Goal: Task Accomplishment & Management: Manage account settings

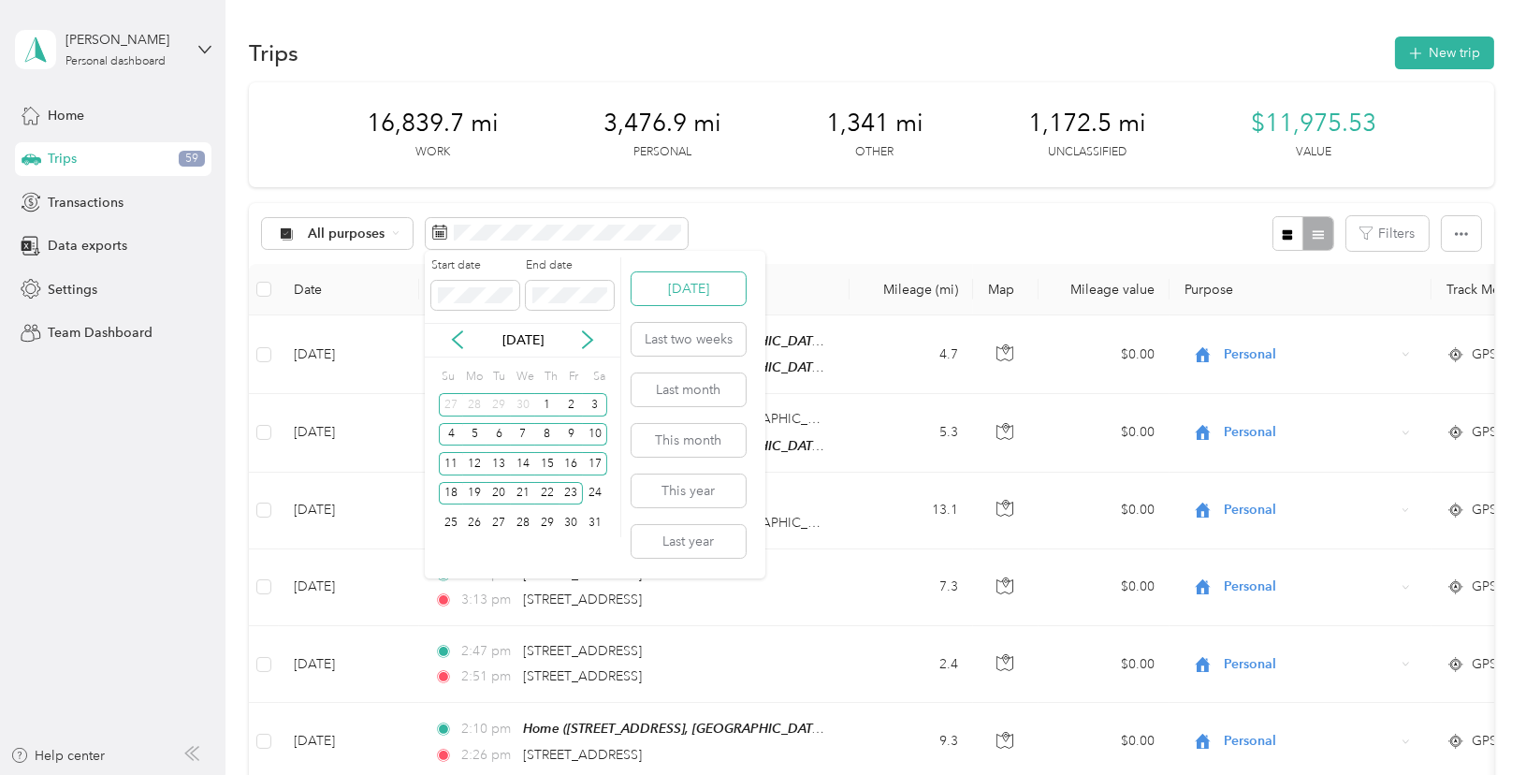
click at [670, 288] on button "[DATE]" at bounding box center [689, 288] width 114 height 33
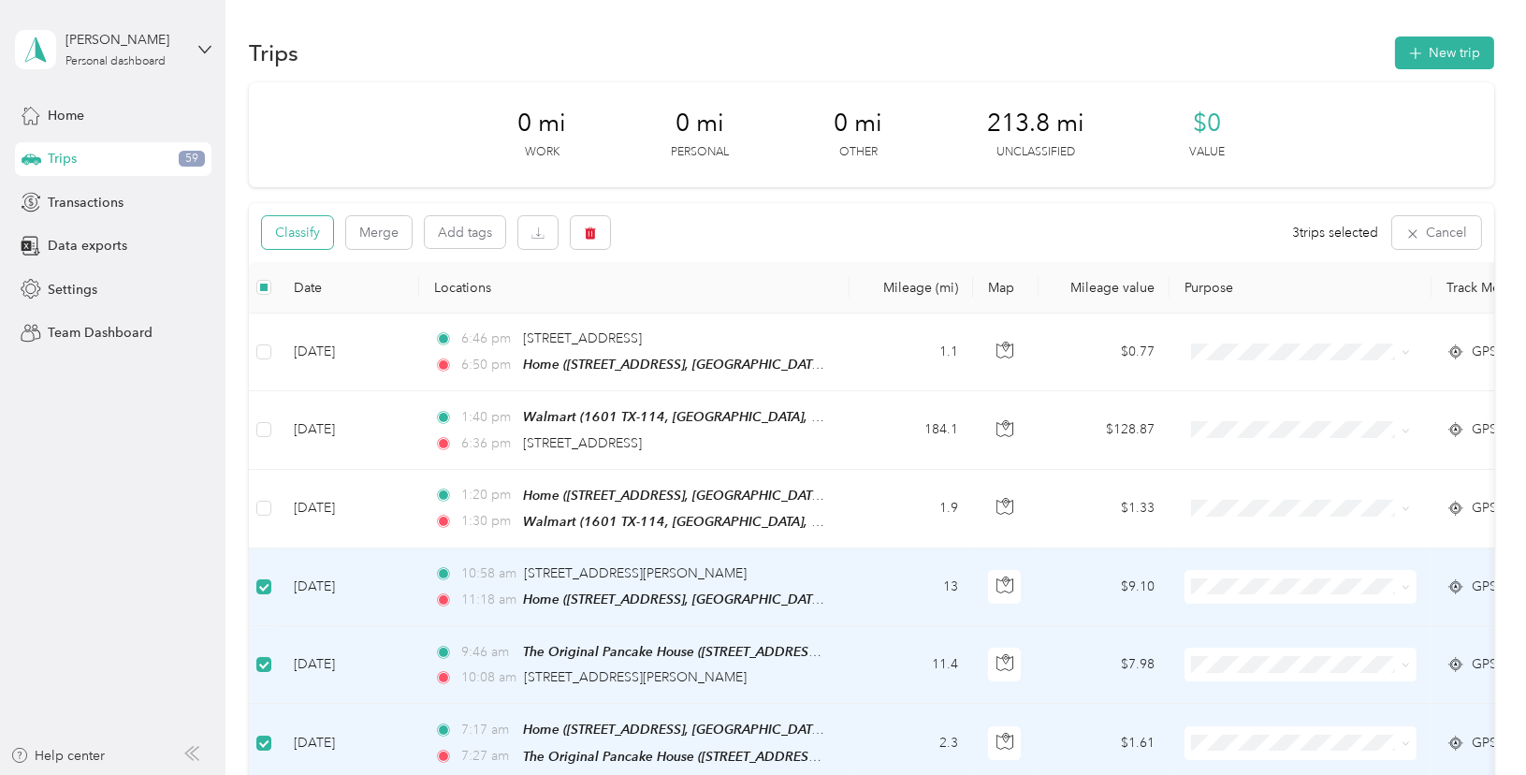
click at [309, 237] on button "Classify" at bounding box center [297, 232] width 71 height 33
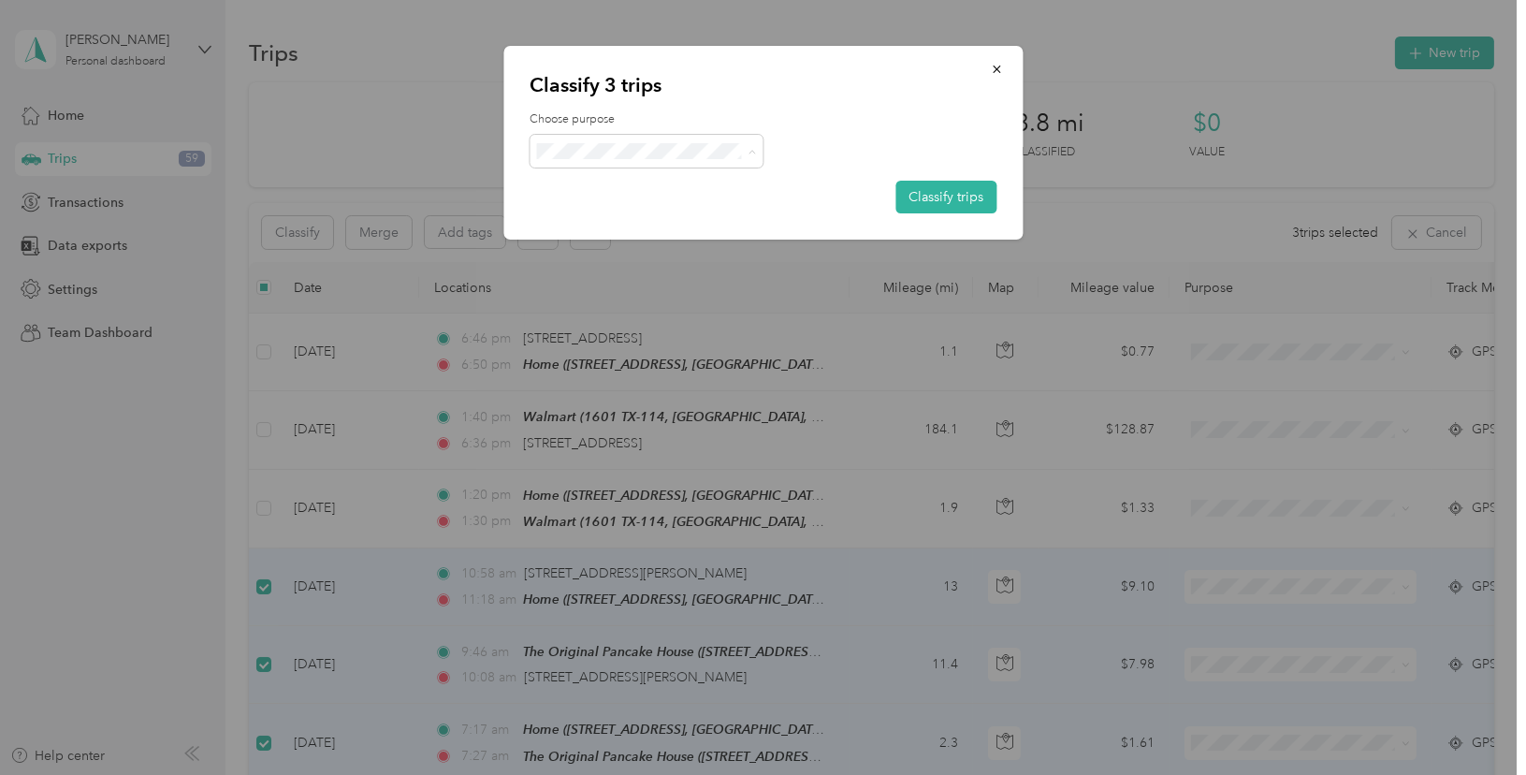
click at [629, 342] on span "DFW OnSite" at bounding box center [666, 349] width 181 height 20
click at [918, 192] on button "Classify trips" at bounding box center [946, 197] width 101 height 33
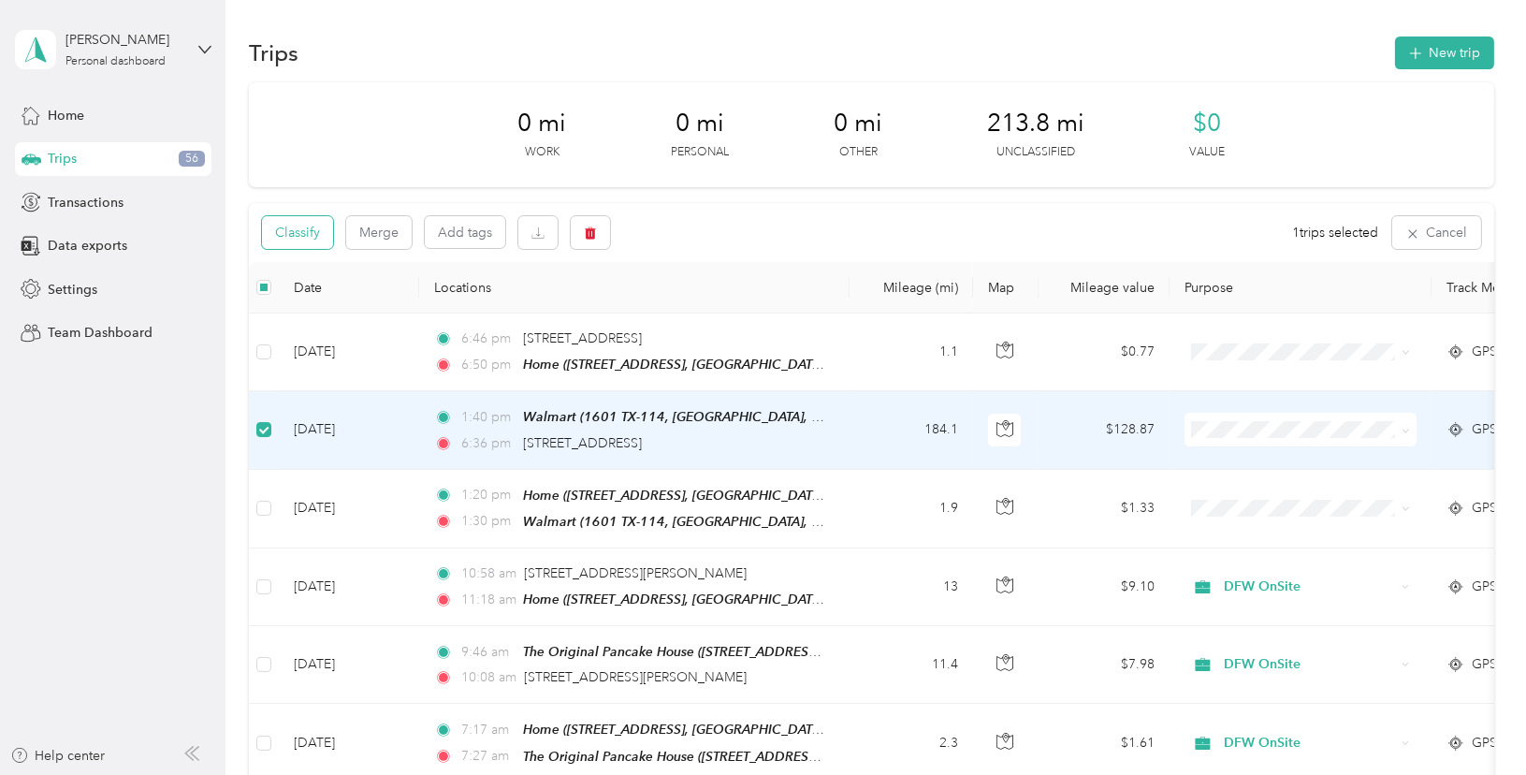
click at [298, 229] on button "Classify" at bounding box center [297, 232] width 71 height 33
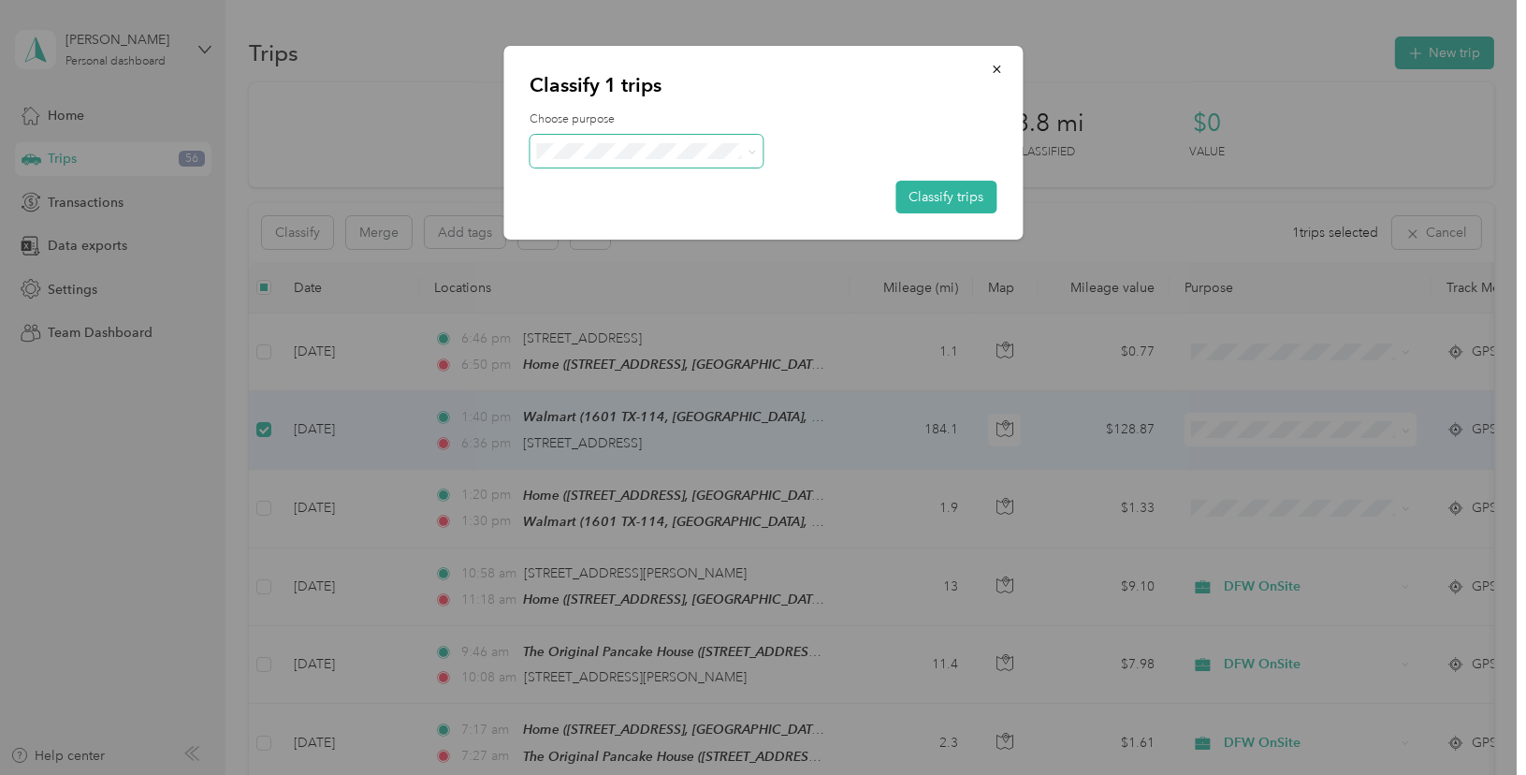
click at [626, 158] on span at bounding box center [647, 151] width 234 height 33
click at [753, 149] on icon at bounding box center [753, 152] width 8 height 8
click at [606, 252] on li "[PERSON_NAME] and Wingz" at bounding box center [650, 245] width 240 height 33
click at [921, 186] on button "Classify trips" at bounding box center [946, 197] width 101 height 33
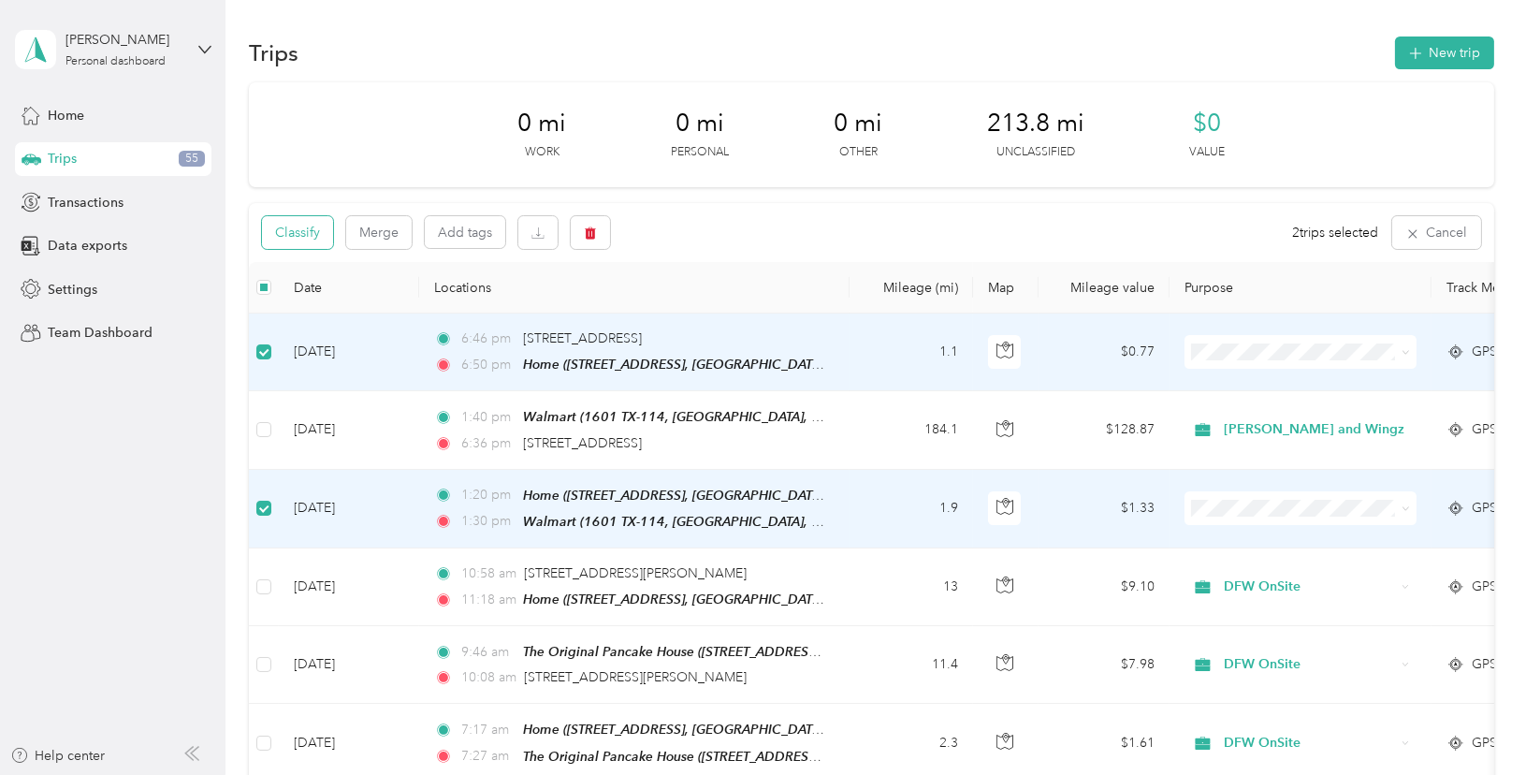
click at [307, 226] on button "Classify" at bounding box center [297, 232] width 71 height 33
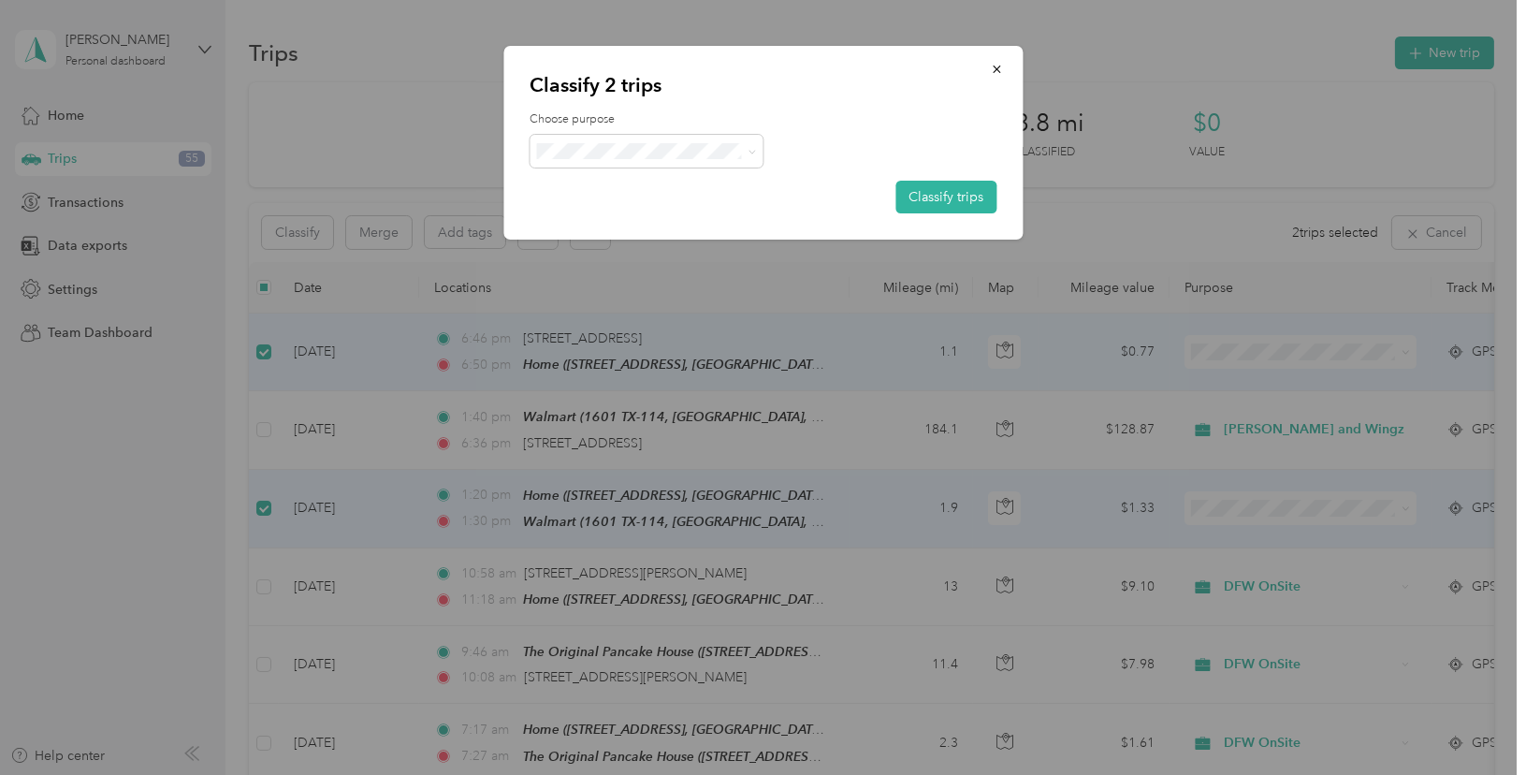
click at [634, 213] on span "Personal" at bounding box center [678, 215] width 204 height 20
drag, startPoint x: 916, startPoint y: 190, endPoint x: 949, endPoint y: 185, distance: 33.1
click at [916, 190] on button "Classify trips" at bounding box center [946, 197] width 101 height 33
